Goal: Information Seeking & Learning: Learn about a topic

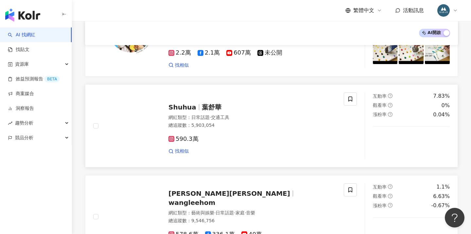
scroll to position [1057, 0]
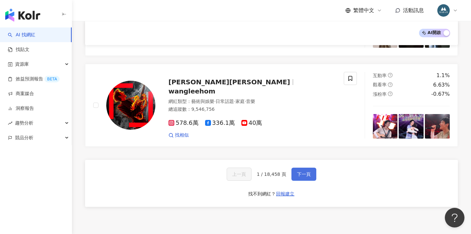
click at [304, 172] on span "下一頁" at bounding box center [304, 174] width 14 height 5
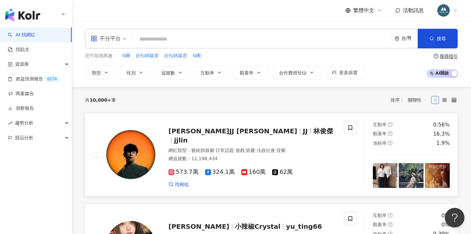
scroll to position [0, 0]
click at [126, 56] on span "N團" at bounding box center [126, 56] width 8 height 7
type input "**"
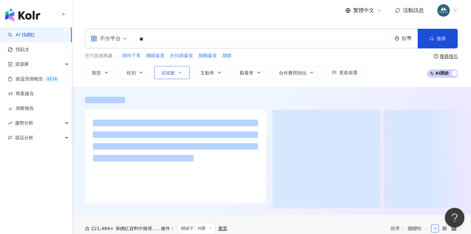
click at [165, 77] on button "追蹤數" at bounding box center [171, 72] width 35 height 13
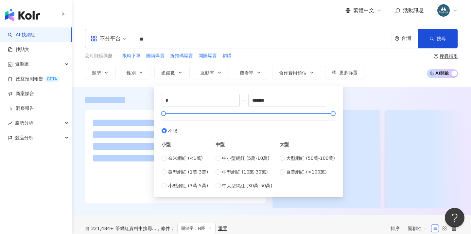
type input "*****"
click at [168, 115] on div at bounding box center [249, 114] width 170 height 4
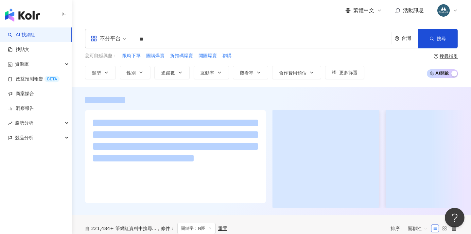
click at [353, 97] on div at bounding box center [271, 100] width 373 height 7
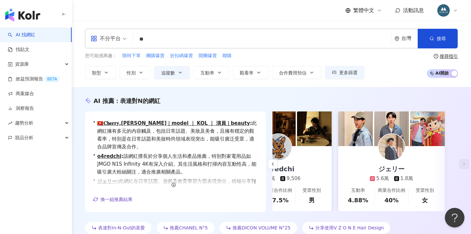
click at [283, 22] on div "不分平台 ** 台灣 搜尋 e3259903-7ba8-45b5-b80d-86967016be21 dondon0813 57,967 追蹤者 搜尋名稱、敘…" at bounding box center [271, 54] width 399 height 66
click at [282, 22] on div "不分平台 ** 台灣 搜尋 e3259903-7ba8-45b5-b80d-86967016be21 dondon0813 57,967 追蹤者 搜尋名稱、敘…" at bounding box center [271, 54] width 399 height 66
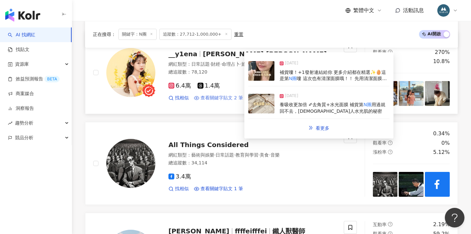
scroll to position [781, 0]
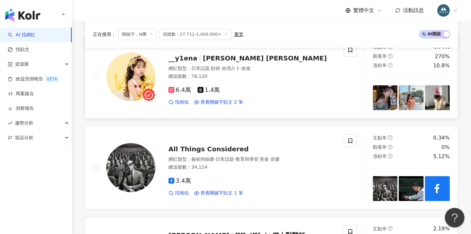
click at [196, 60] on div "__y1ena Elena Chen 網紅類型 ： 日常話題 · 財經 · 命理占卜 · 旅遊 總追蹤數 ： 78,120 6.4萬 1.4萬 找相似 查看關…" at bounding box center [245, 76] width 181 height 57
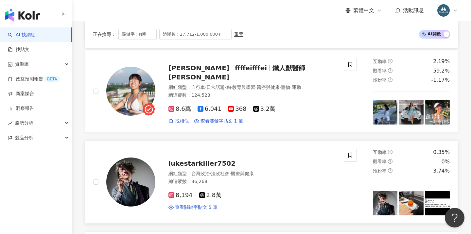
scroll to position [943, 0]
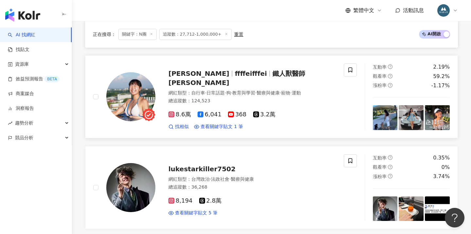
click at [220, 72] on span "鐵人獸醫師 郭霏" at bounding box center [236, 78] width 137 height 17
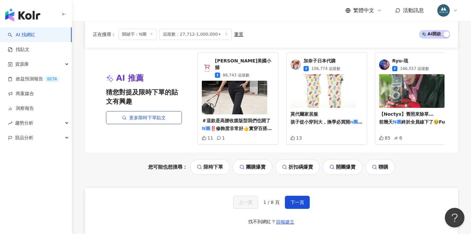
scroll to position [1354, 0]
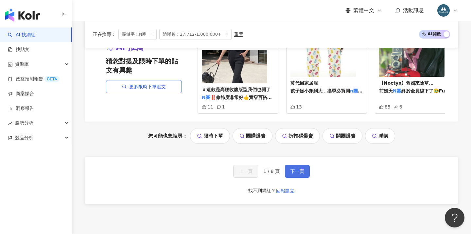
click at [290, 165] on button "下一頁" at bounding box center [297, 171] width 25 height 13
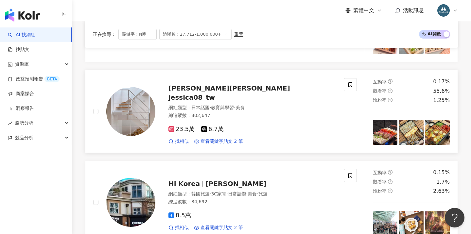
scroll to position [837, 0]
click at [193, 91] on span "Jessica温" at bounding box center [229, 89] width 122 height 8
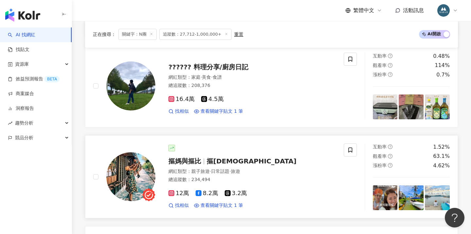
scroll to position [318, 0]
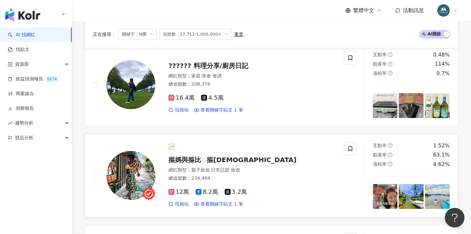
click at [211, 162] on span "摳[DEMOGRAPHIC_DATA]" at bounding box center [252, 160] width 90 height 8
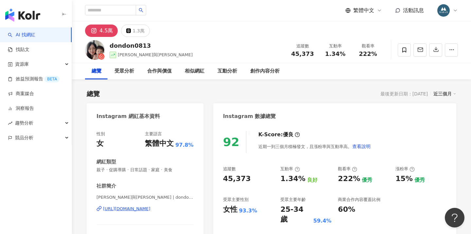
click at [191, 30] on div "4.5萬 1.3萬" at bounding box center [271, 29] width 399 height 16
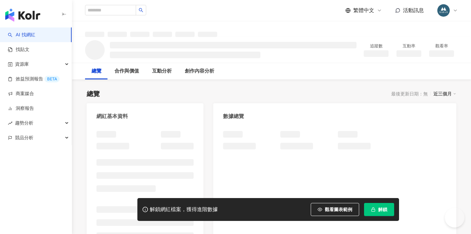
click at [385, 210] on span "解鎖" at bounding box center [382, 209] width 9 height 5
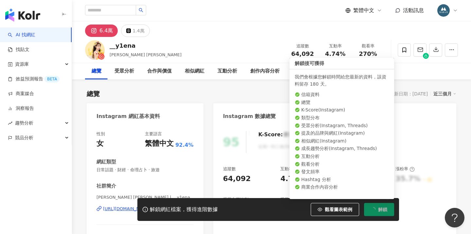
click at [262, 125] on div "95 K-Score : 優良 近期一到三個月積極發文，且漲粉率與互動率高。 查看說明 追蹤數 64,092 互動率 4.74% 良好 觀看率 270% 不佳…" at bounding box center [334, 198] width 243 height 147
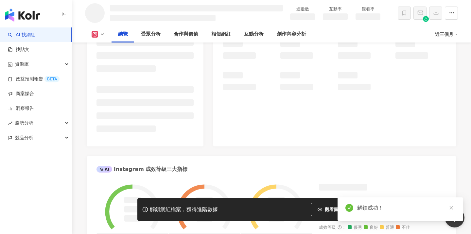
scroll to position [120, 0]
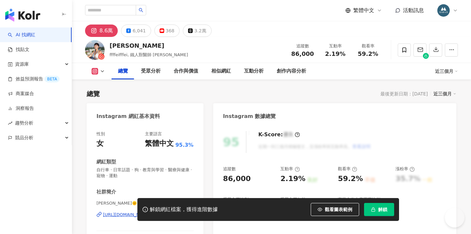
click at [375, 209] on icon "button" at bounding box center [373, 209] width 5 height 5
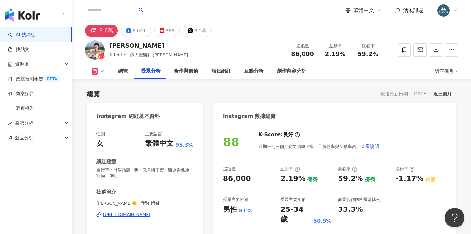
click at [108, 31] on div "8.6萬" at bounding box center [105, 30] width 13 height 9
click at [103, 32] on div "8.6萬" at bounding box center [105, 30] width 13 height 9
click at [448, 49] on button "button" at bounding box center [451, 50] width 13 height 13
click at [381, 75] on div "總覽 受眾分析 合作與價值 相似網紅 互動分析 創作內容分析" at bounding box center [274, 71] width 324 height 16
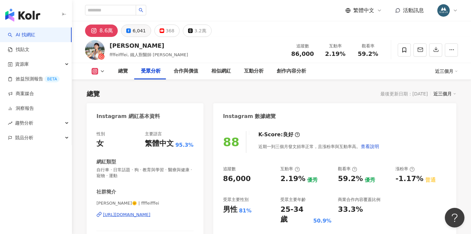
click at [132, 32] on div "6,041" at bounding box center [138, 30] width 13 height 9
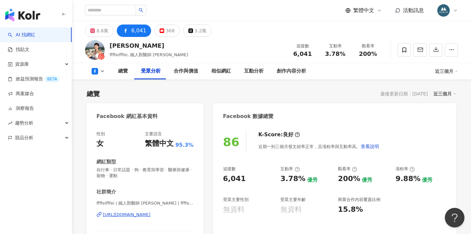
click at [105, 28] on div "8.6萬" at bounding box center [103, 30] width 12 height 9
click at [100, 27] on div "8.6萬" at bounding box center [103, 30] width 12 height 9
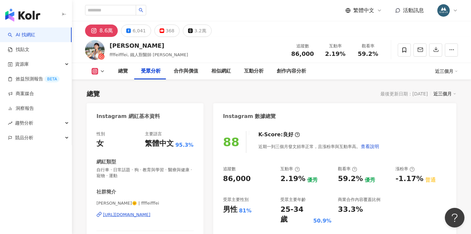
click at [150, 215] on div "https://www.instagram.com/ffffeifffei/" at bounding box center [126, 215] width 47 height 6
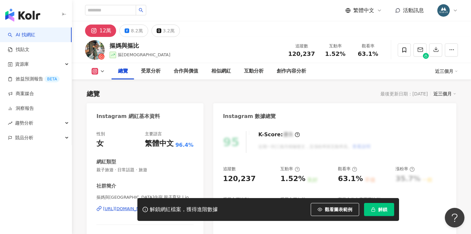
click at [382, 210] on span "解鎖" at bounding box center [382, 209] width 9 height 5
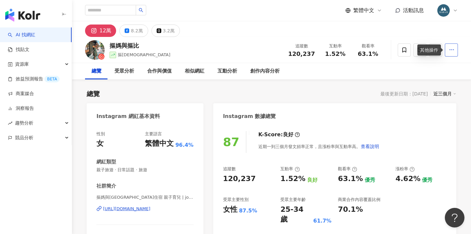
click at [450, 51] on icon "button" at bounding box center [452, 50] width 6 height 6
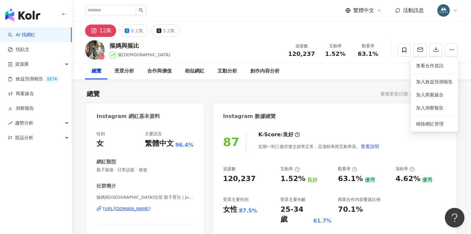
scroll to position [1, 0]
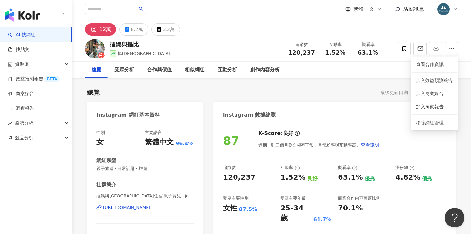
click at [143, 206] on div "[URL][DOMAIN_NAME]" at bounding box center [126, 208] width 47 height 6
